Goal: Task Accomplishment & Management: Use online tool/utility

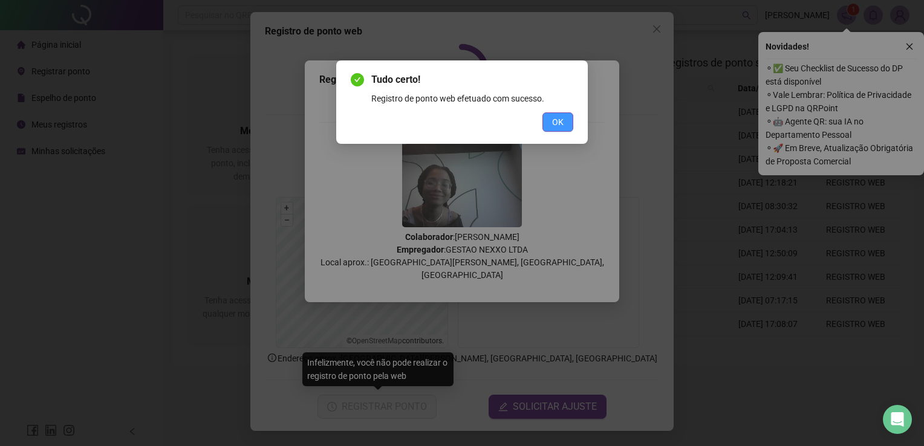
click at [568, 117] on button "OK" at bounding box center [557, 121] width 31 height 19
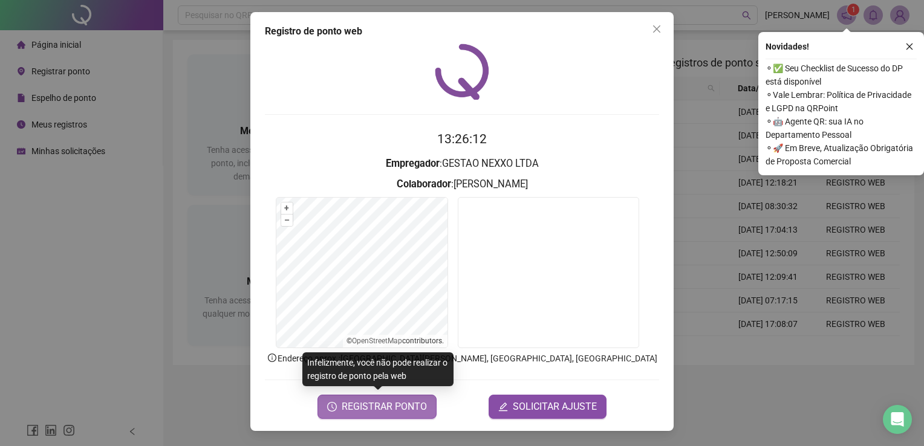
click at [384, 407] on span "REGISTRAR PONTO" at bounding box center [384, 407] width 85 height 15
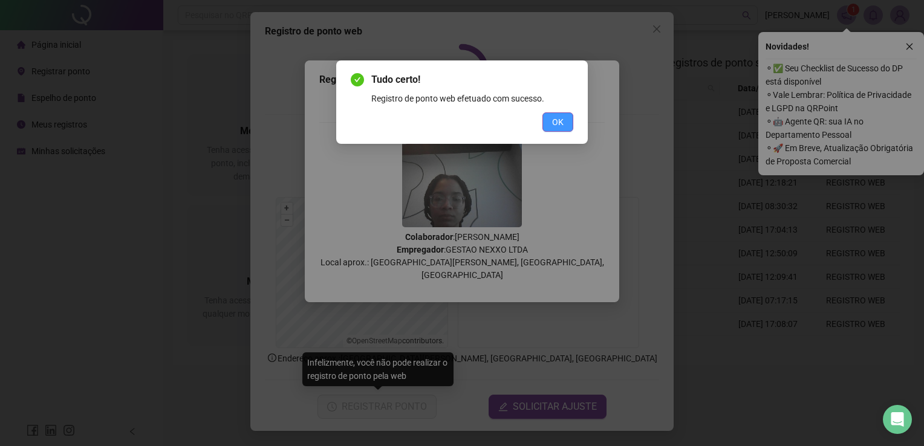
click at [552, 123] on span "OK" at bounding box center [557, 121] width 11 height 13
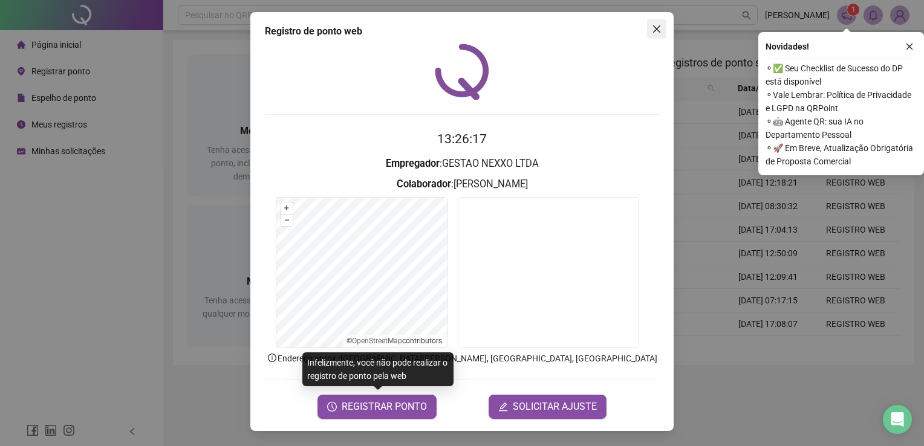
click at [652, 33] on icon "close" at bounding box center [657, 29] width 10 height 10
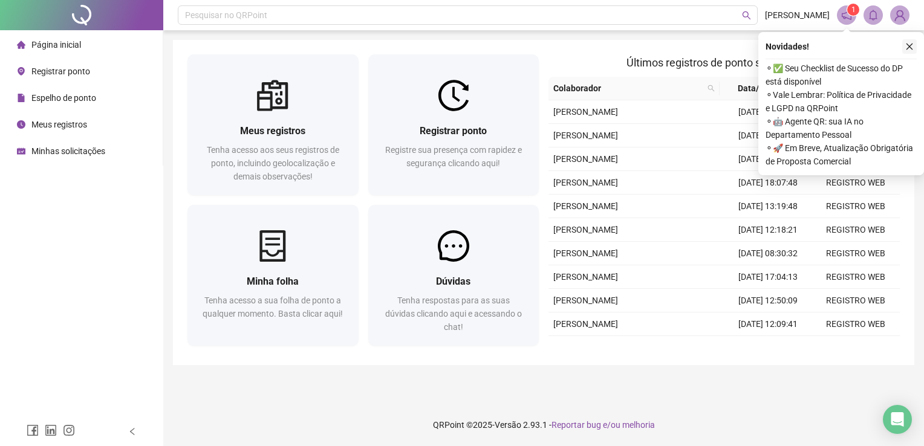
click at [907, 48] on icon "close" at bounding box center [909, 47] width 7 height 7
